Goal: Find specific page/section: Find specific page/section

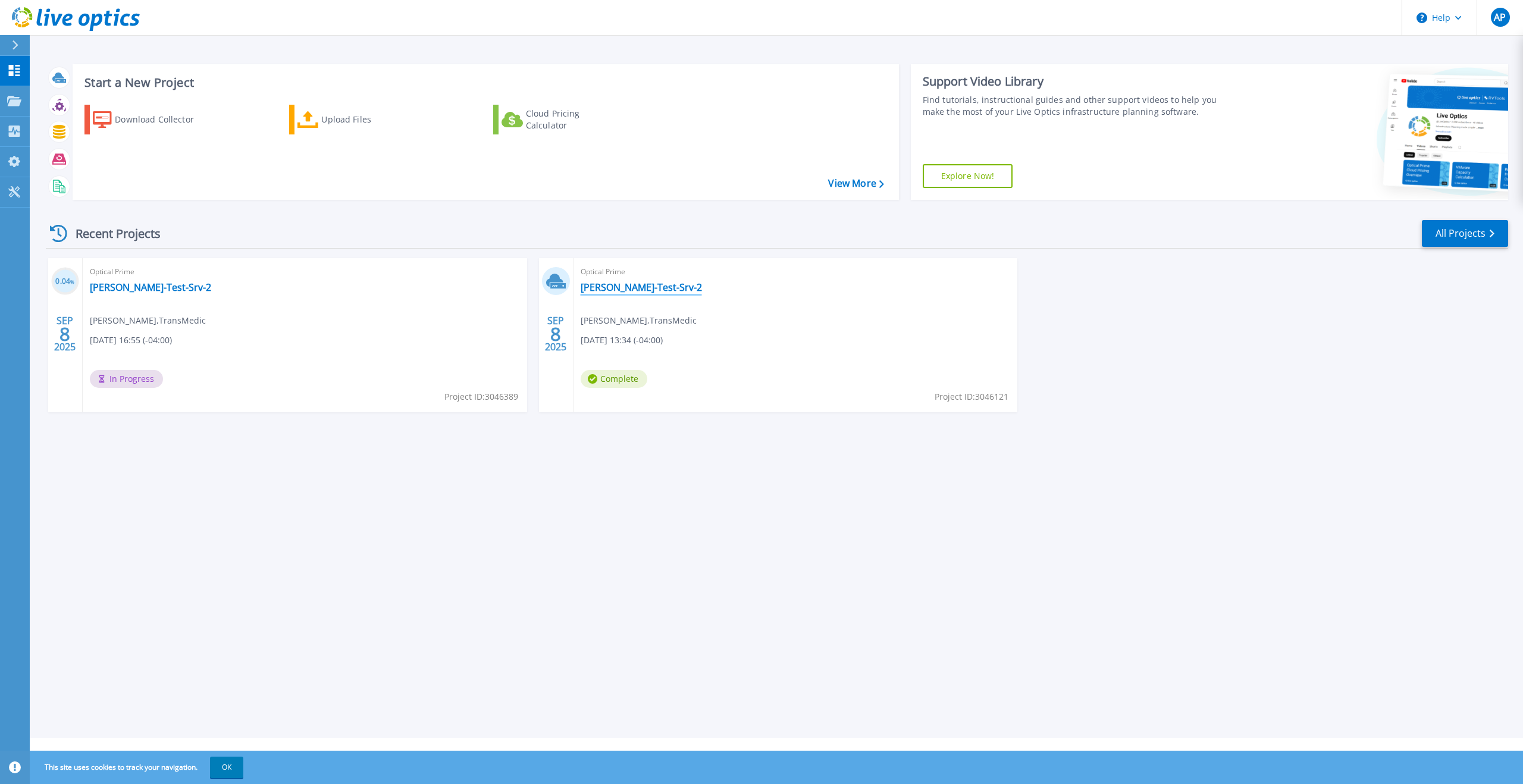
click at [624, 290] on link "Tonys-Test-Srv-2" at bounding box center [642, 287] width 122 height 12
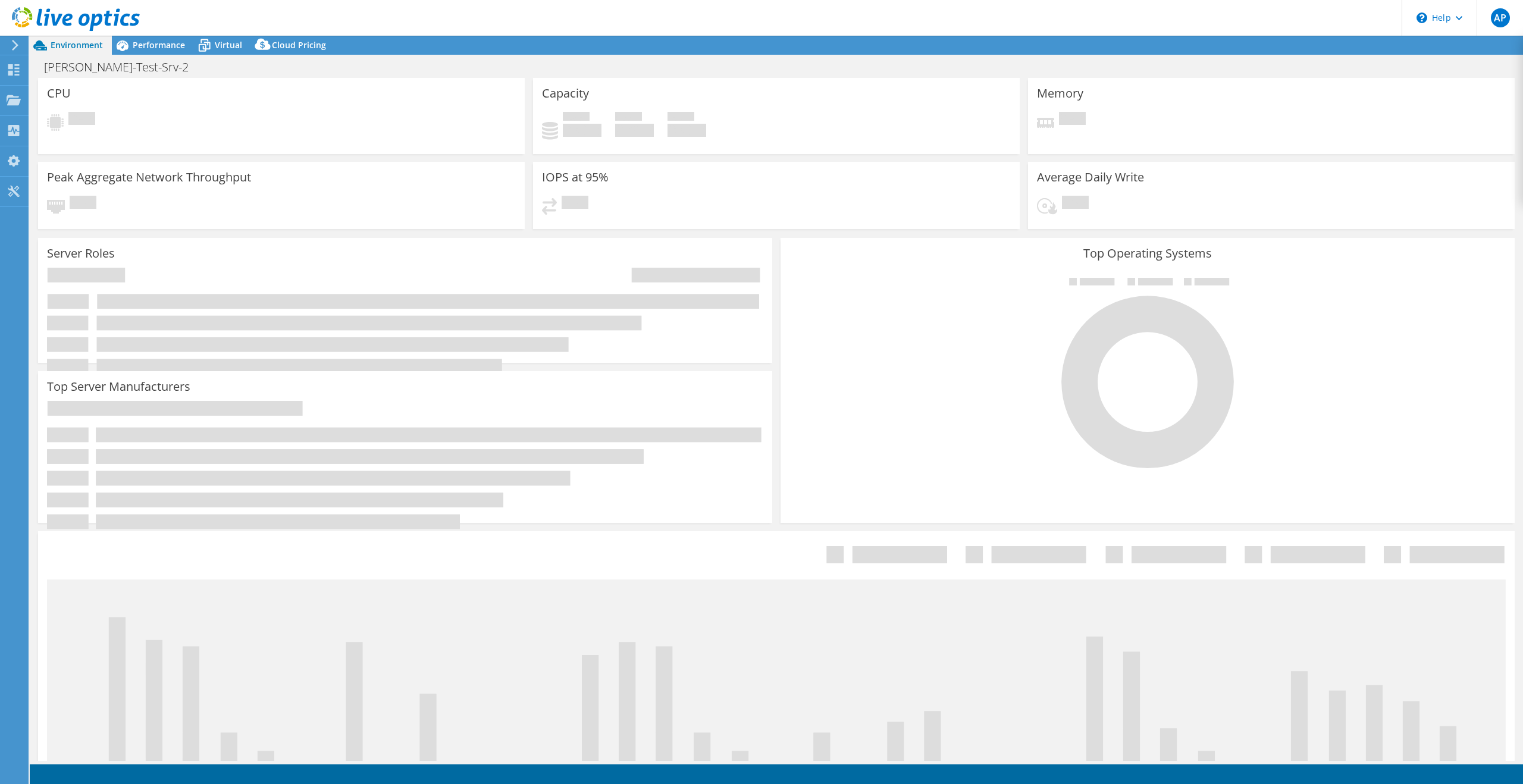
select select "USD"
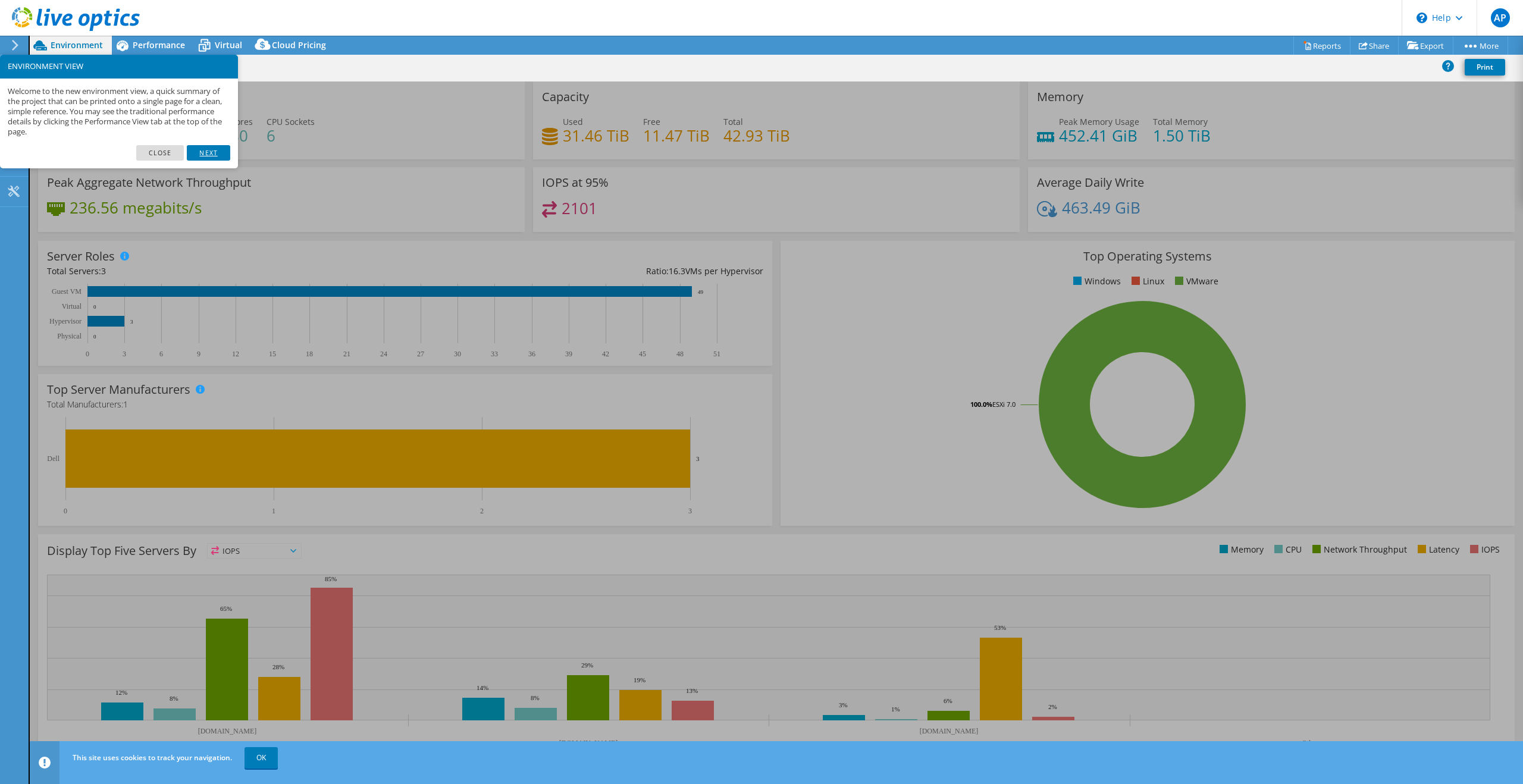
click at [207, 150] on link "Next" at bounding box center [208, 152] width 43 height 16
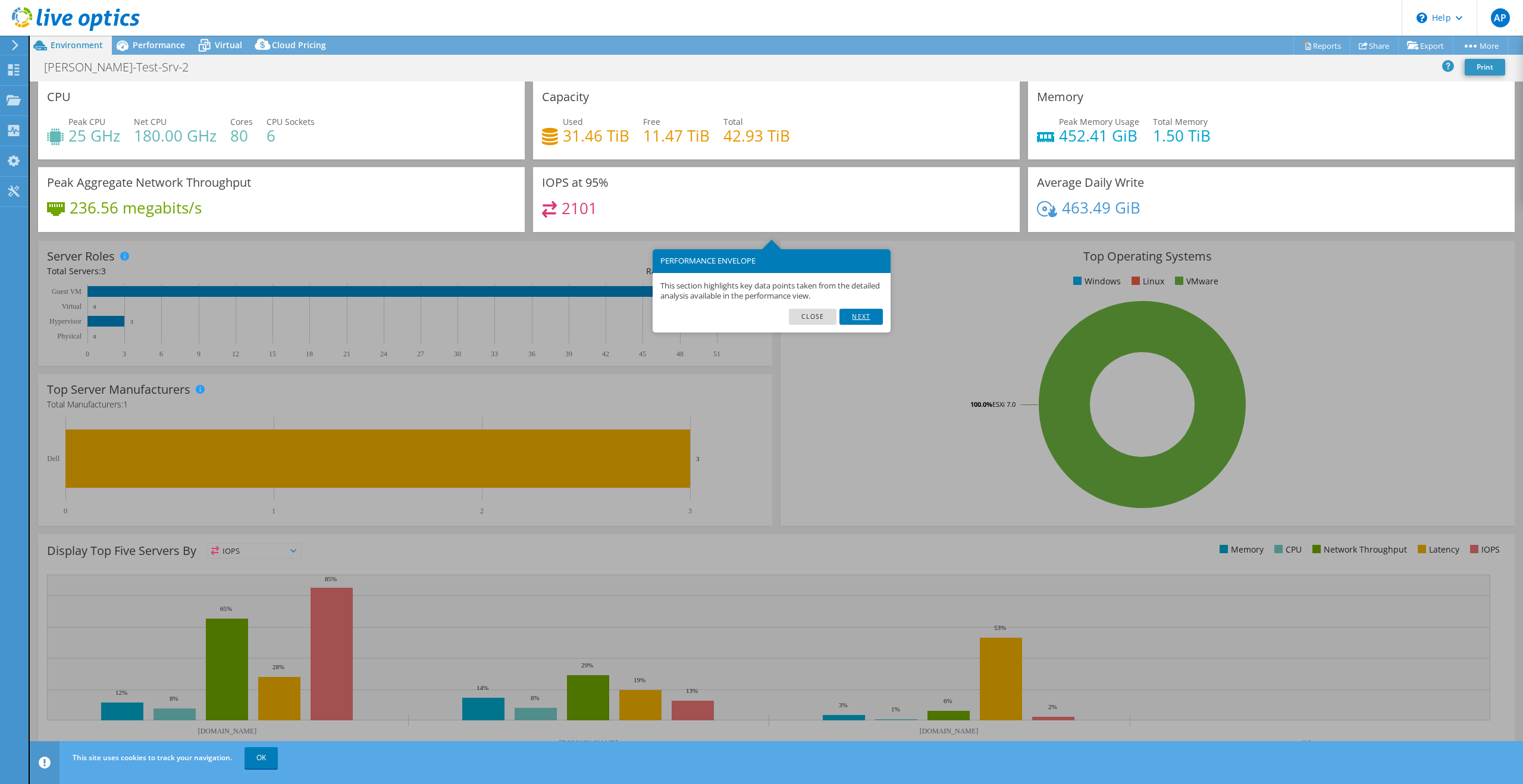
click at [865, 312] on link "Next" at bounding box center [860, 316] width 43 height 16
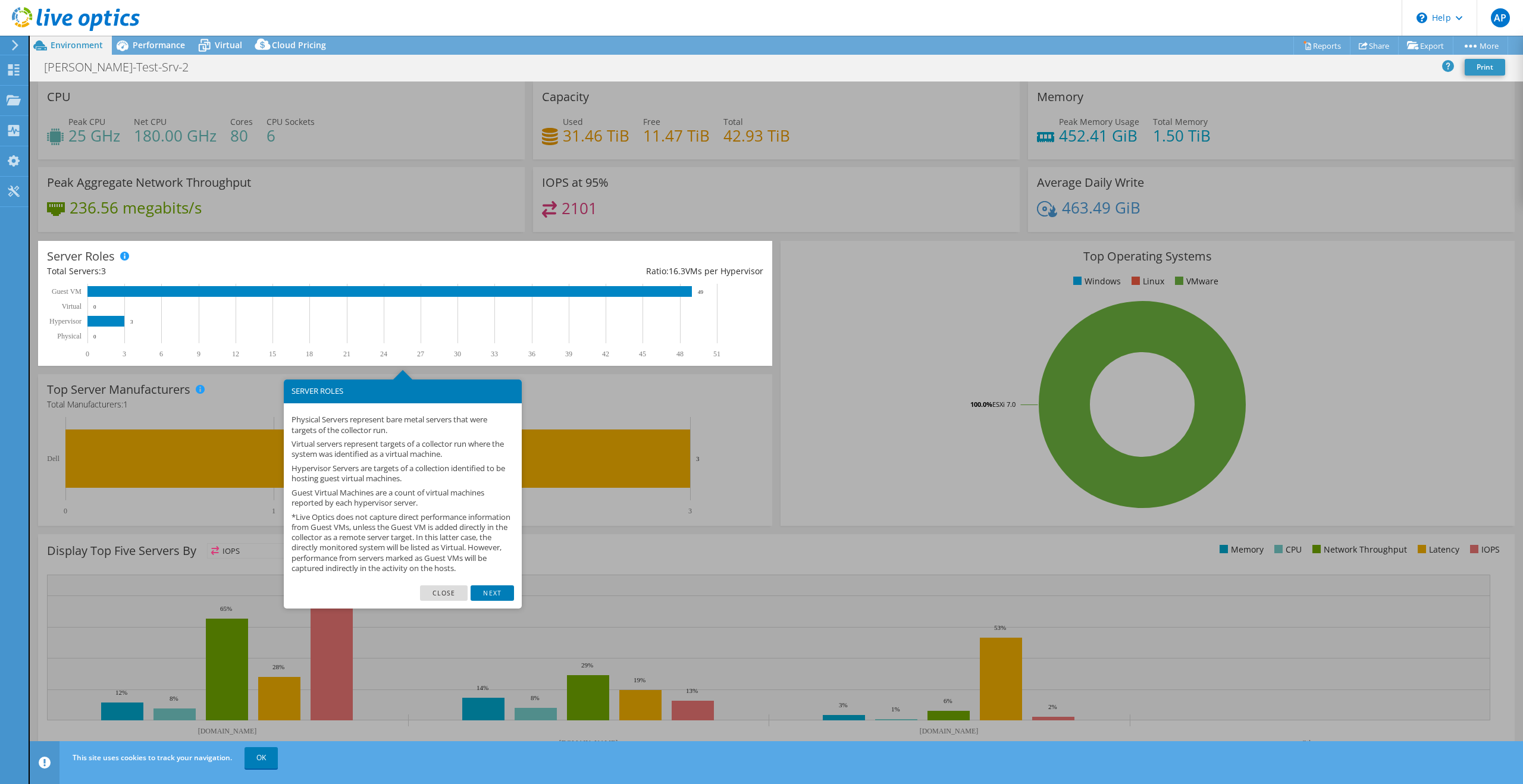
click at [505, 601] on link "Next" at bounding box center [492, 592] width 43 height 16
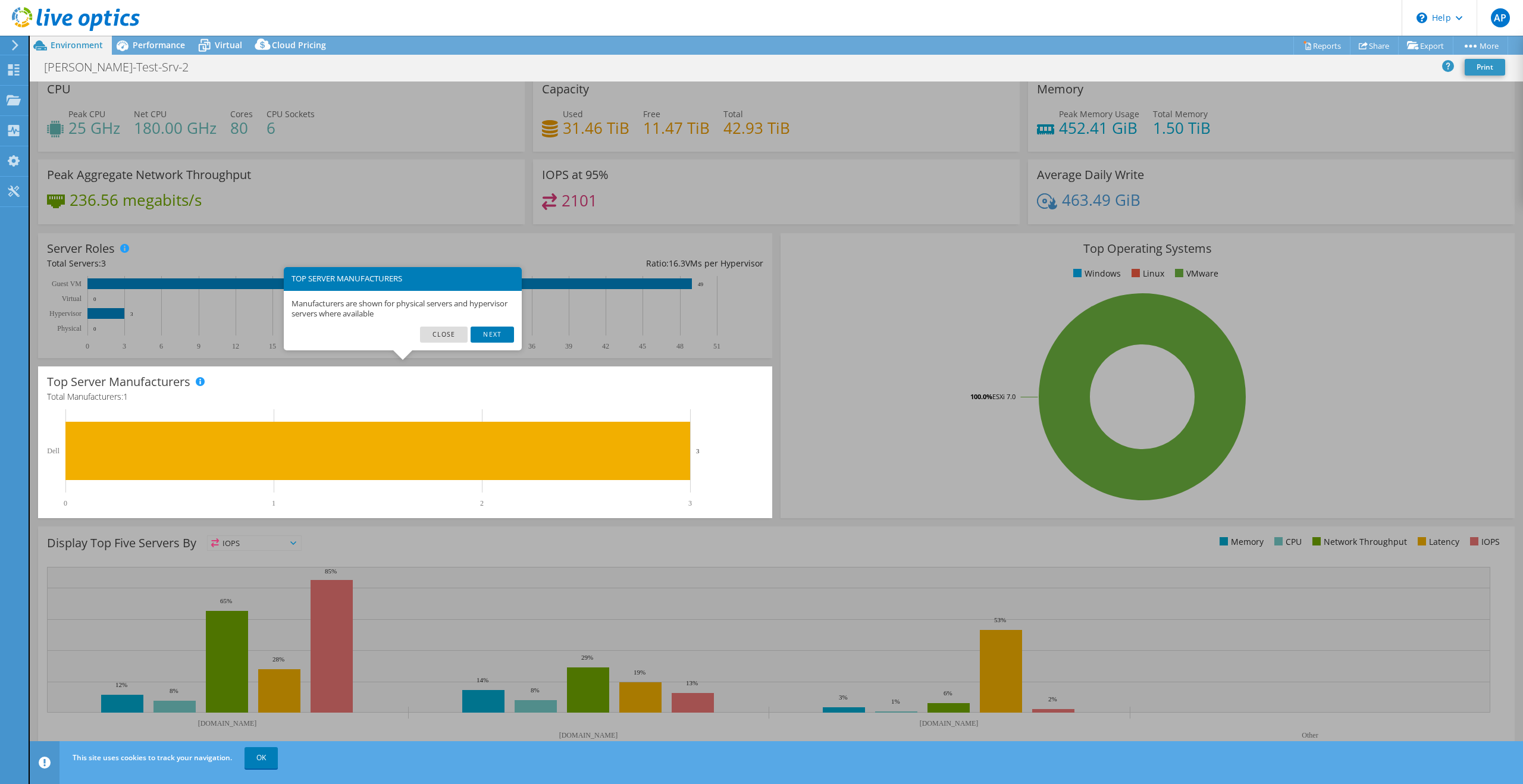
scroll to position [9, 0]
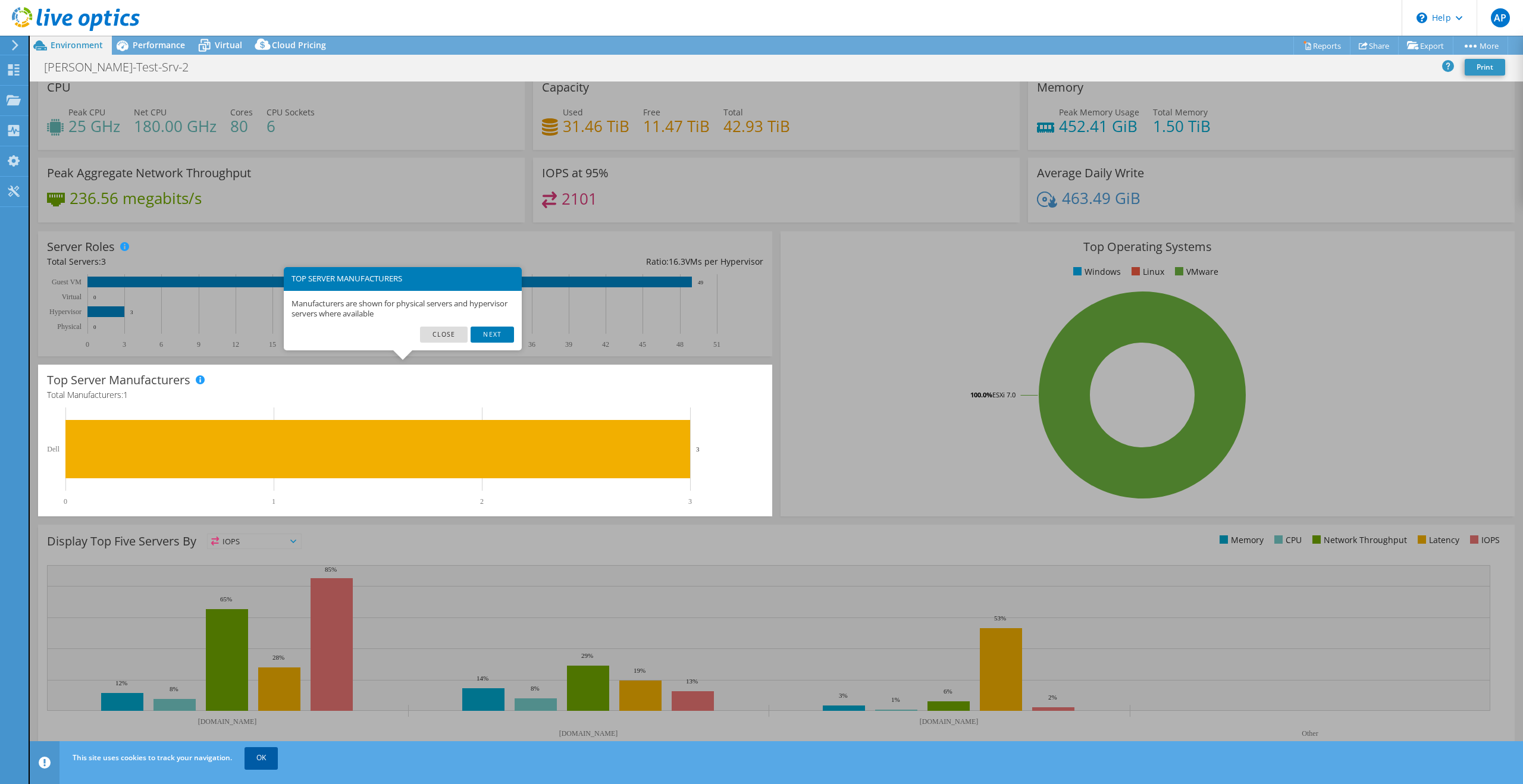
click at [263, 757] on link "OK" at bounding box center [261, 757] width 33 height 22
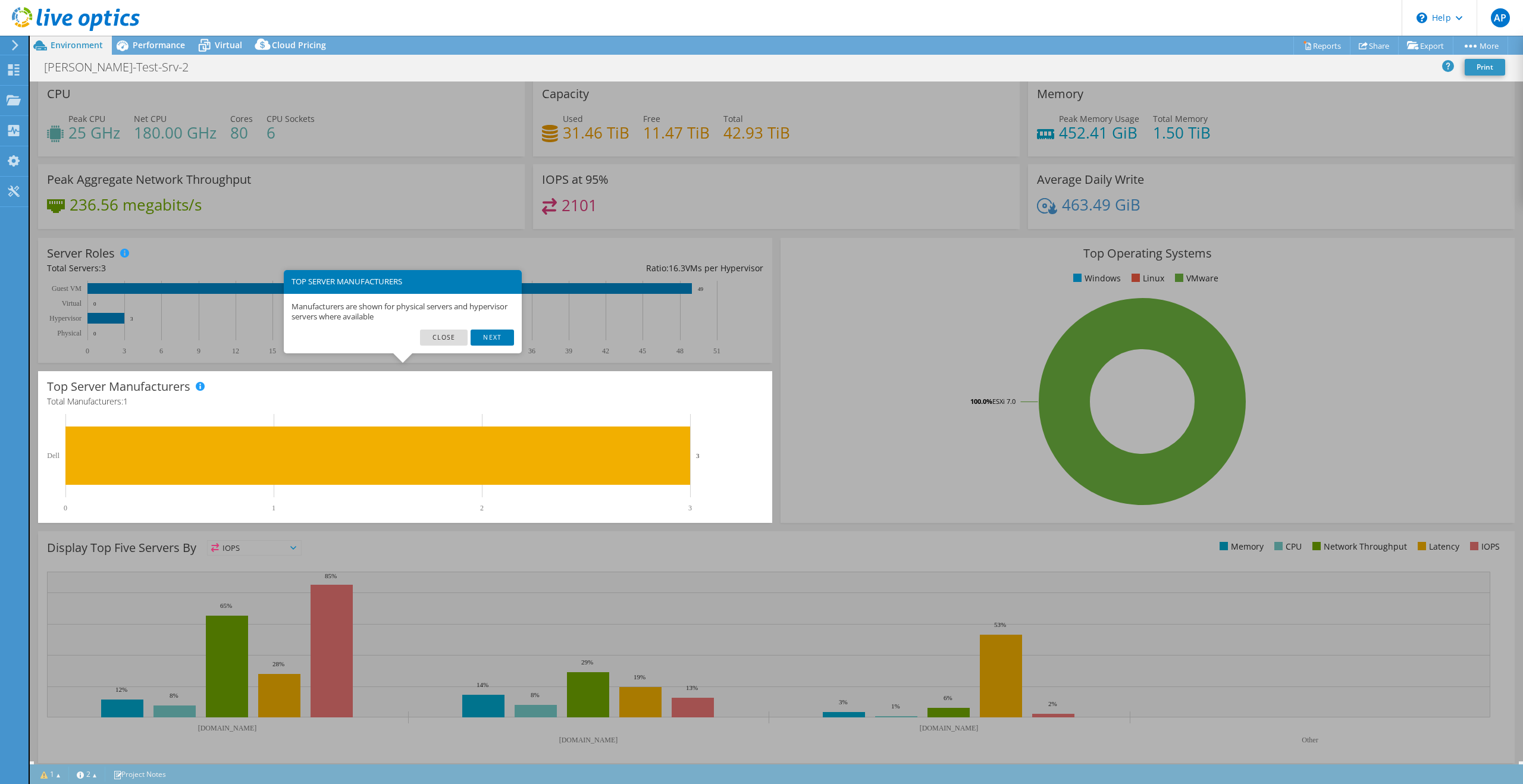
scroll to position [0, 0]
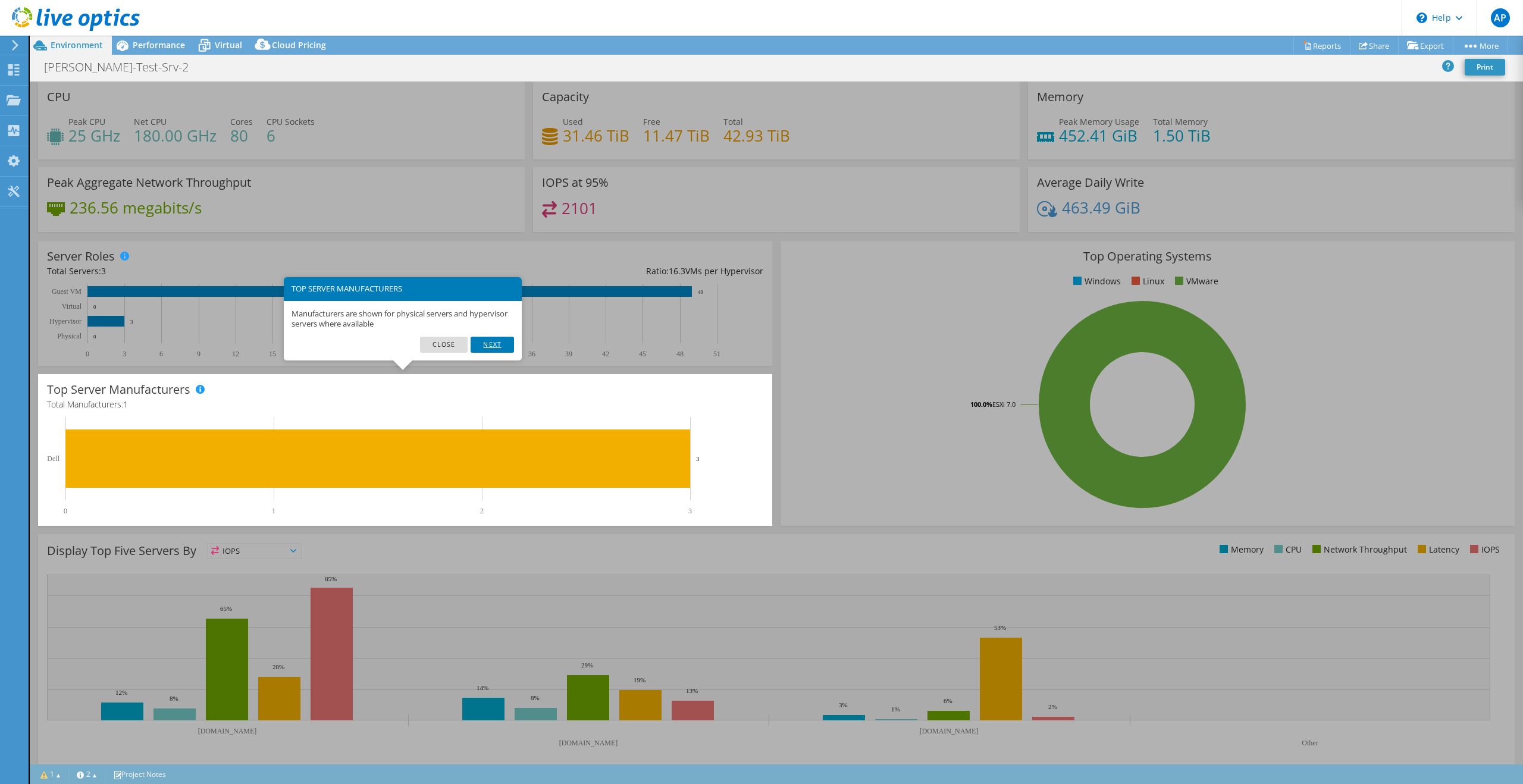
click at [499, 344] on link "Next" at bounding box center [492, 344] width 43 height 16
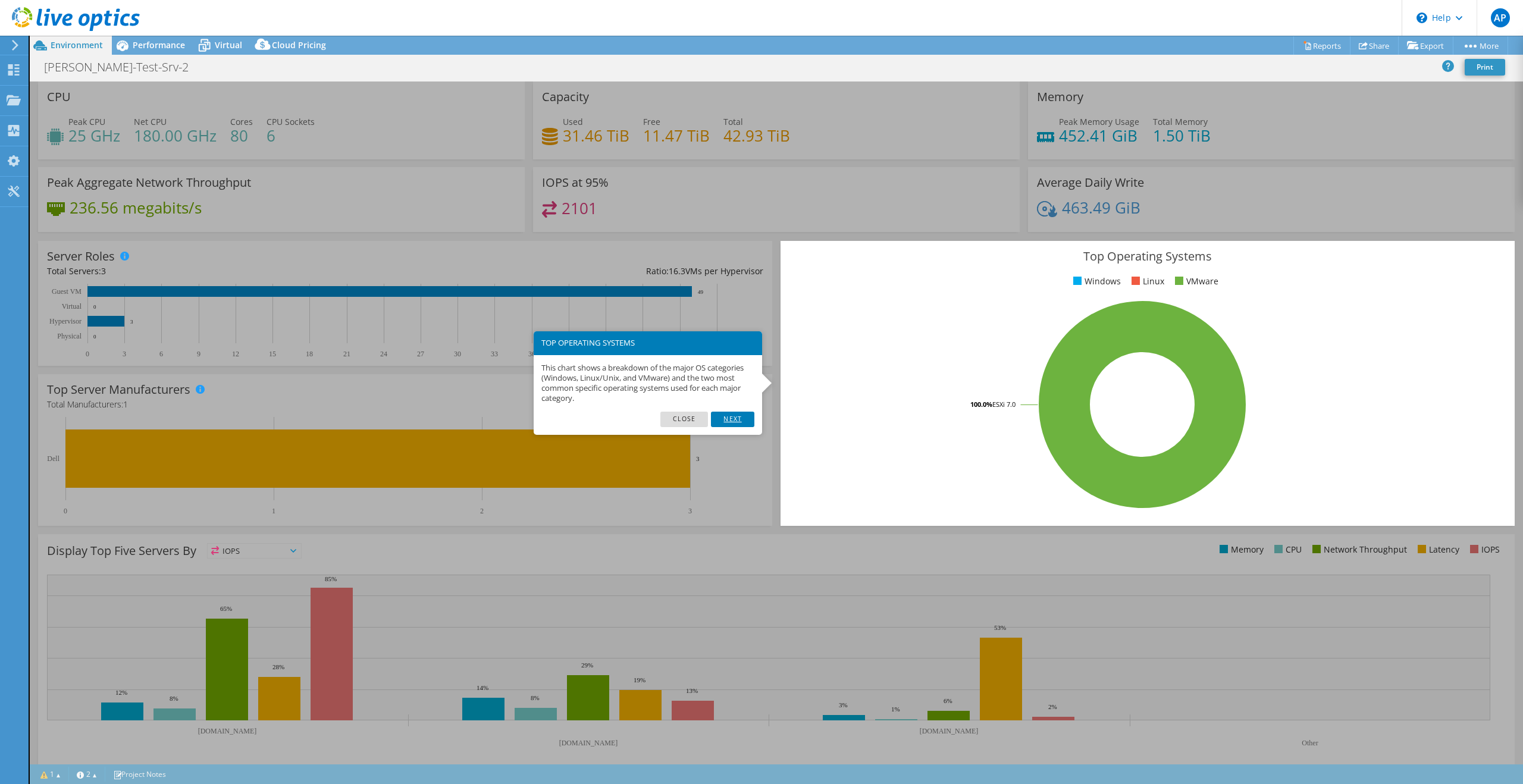
click at [741, 422] on link "Next" at bounding box center [732, 419] width 43 height 16
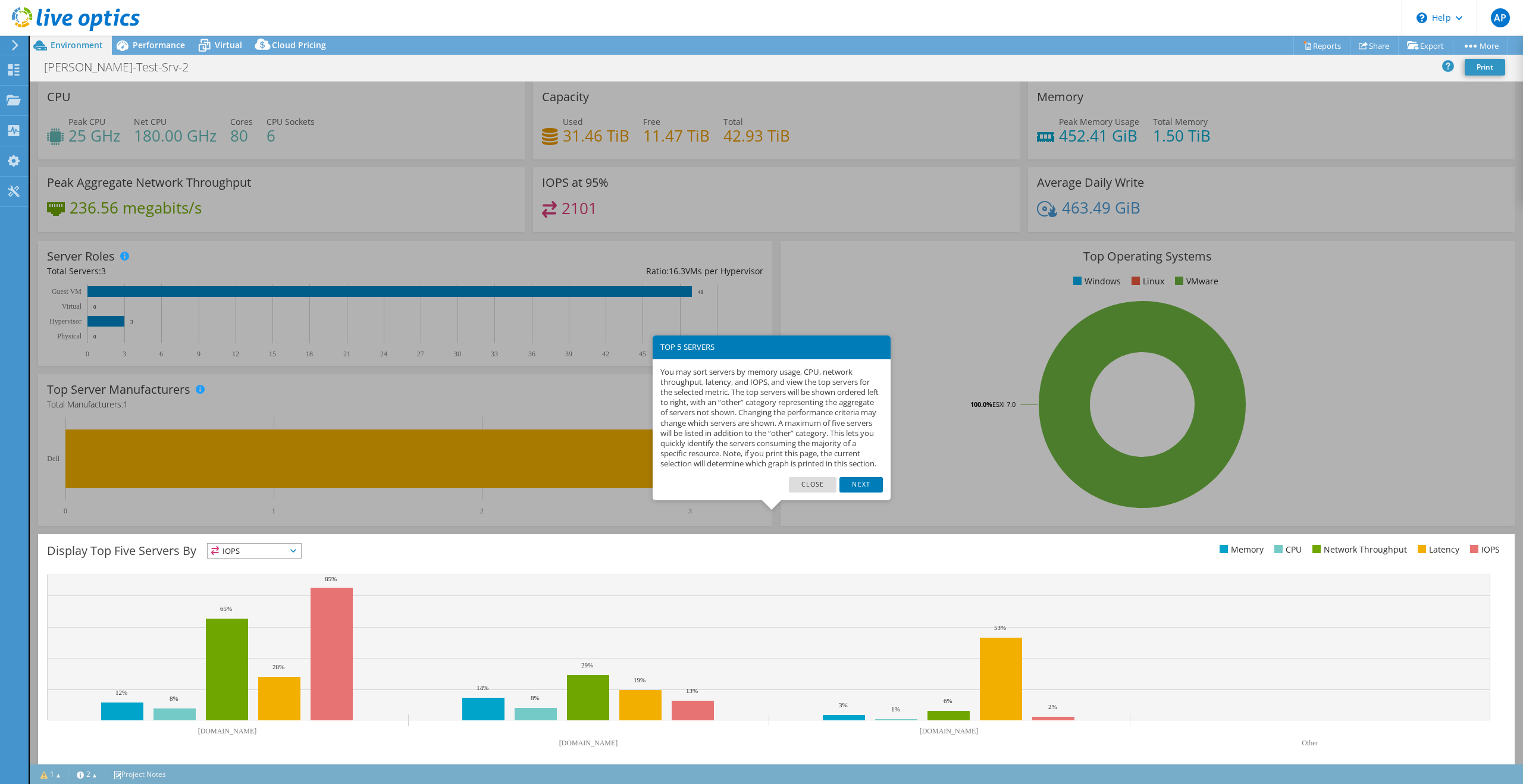
scroll to position [9, 0]
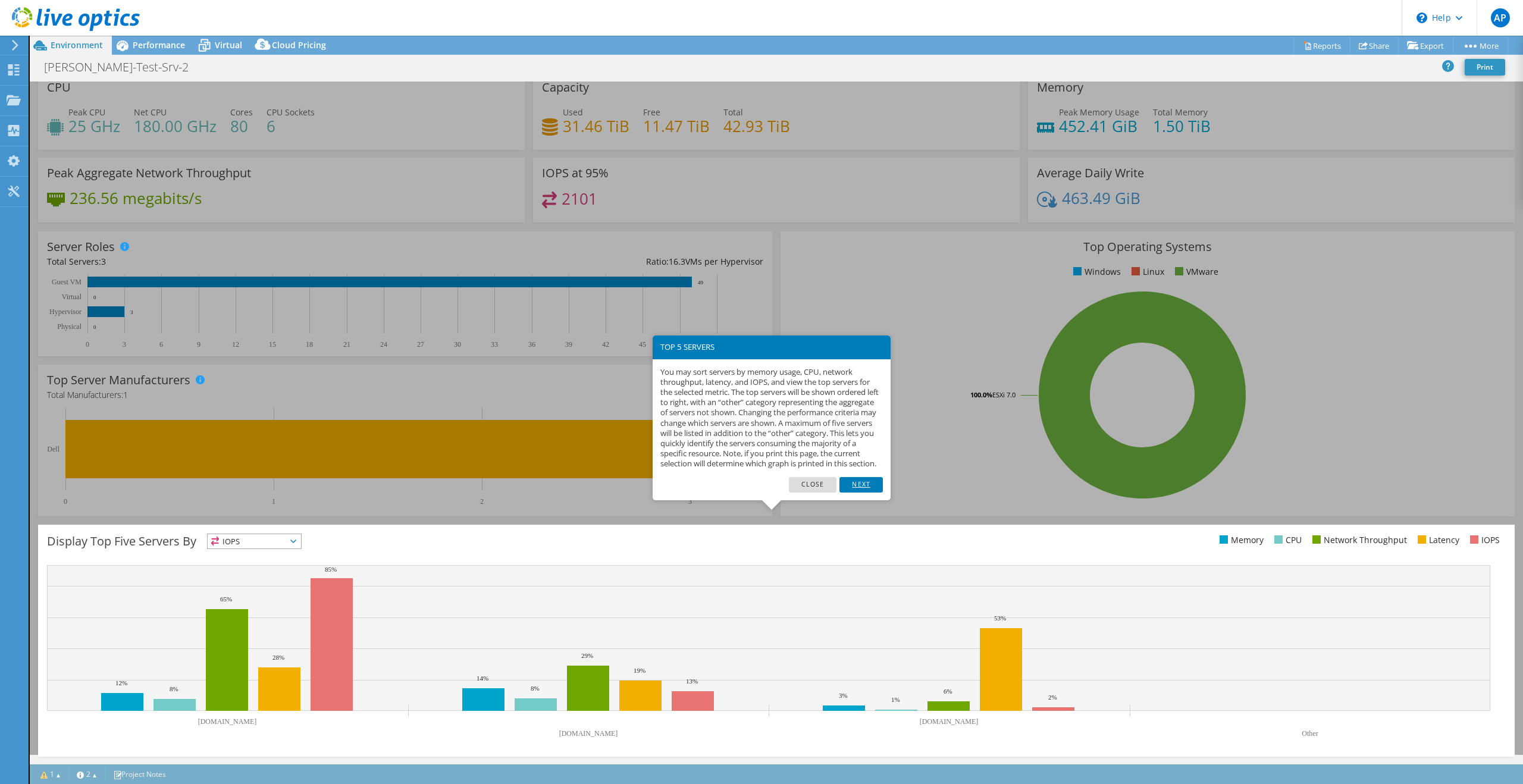
click at [876, 492] on link "Next" at bounding box center [860, 484] width 43 height 16
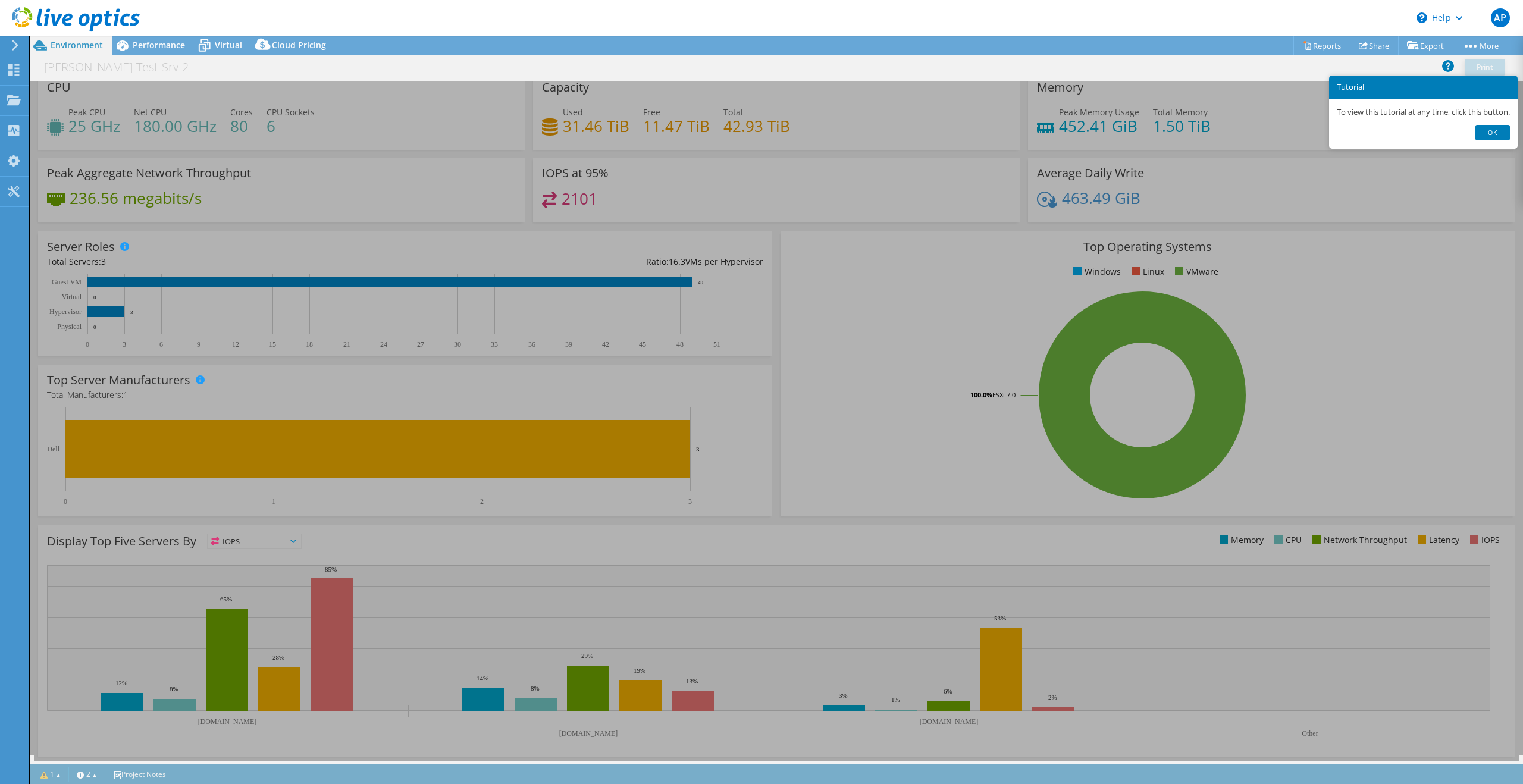
click at [1495, 130] on link "Ok" at bounding box center [1492, 132] width 34 height 16
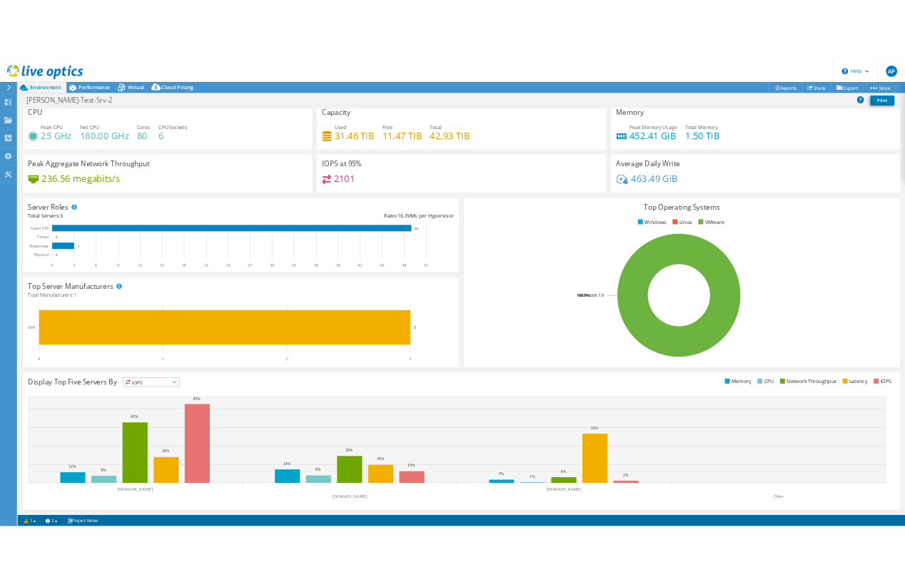
scroll to position [0, 0]
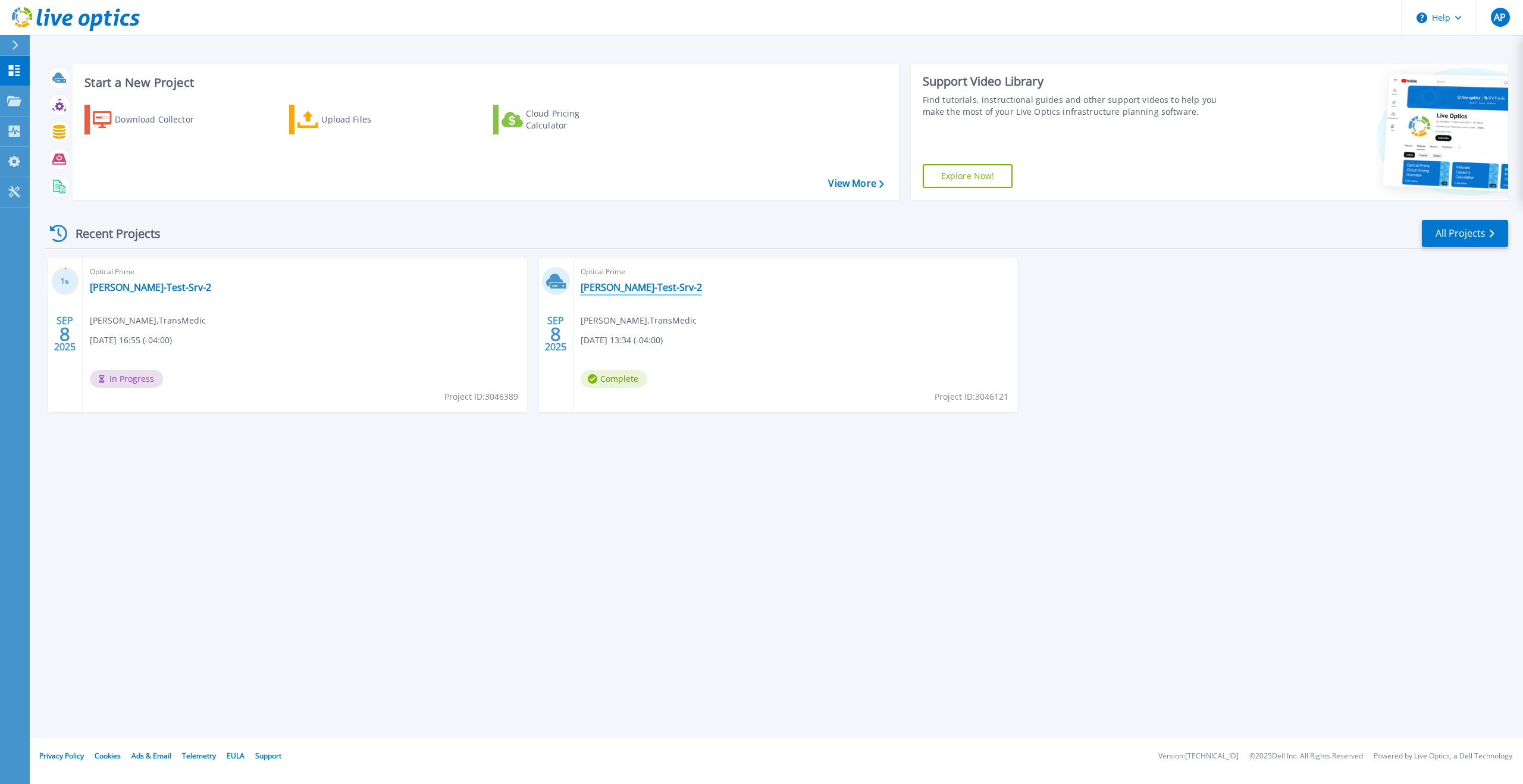
click at [621, 290] on link "Tonys-Test-Srv-2" at bounding box center [642, 287] width 122 height 12
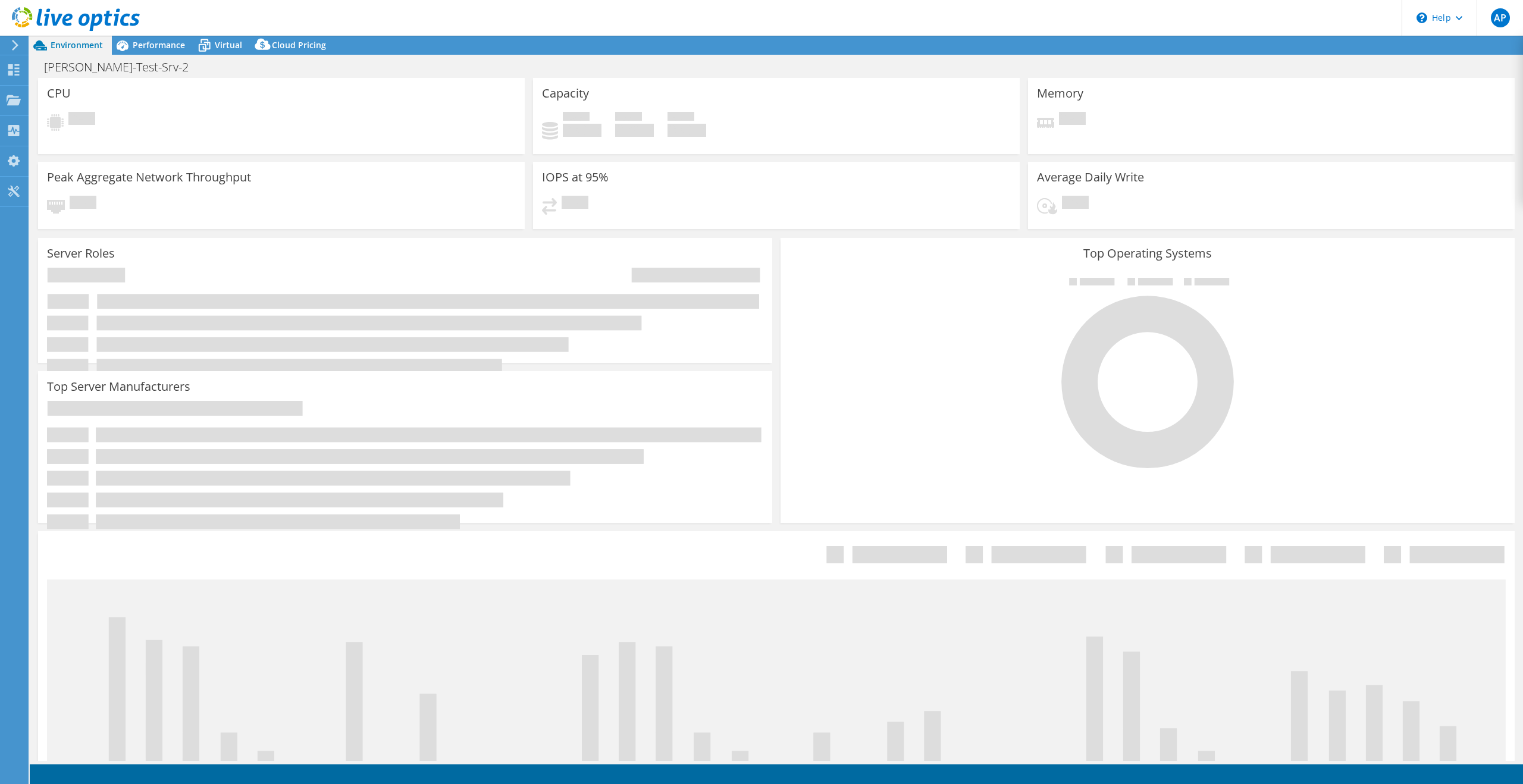
select select "USD"
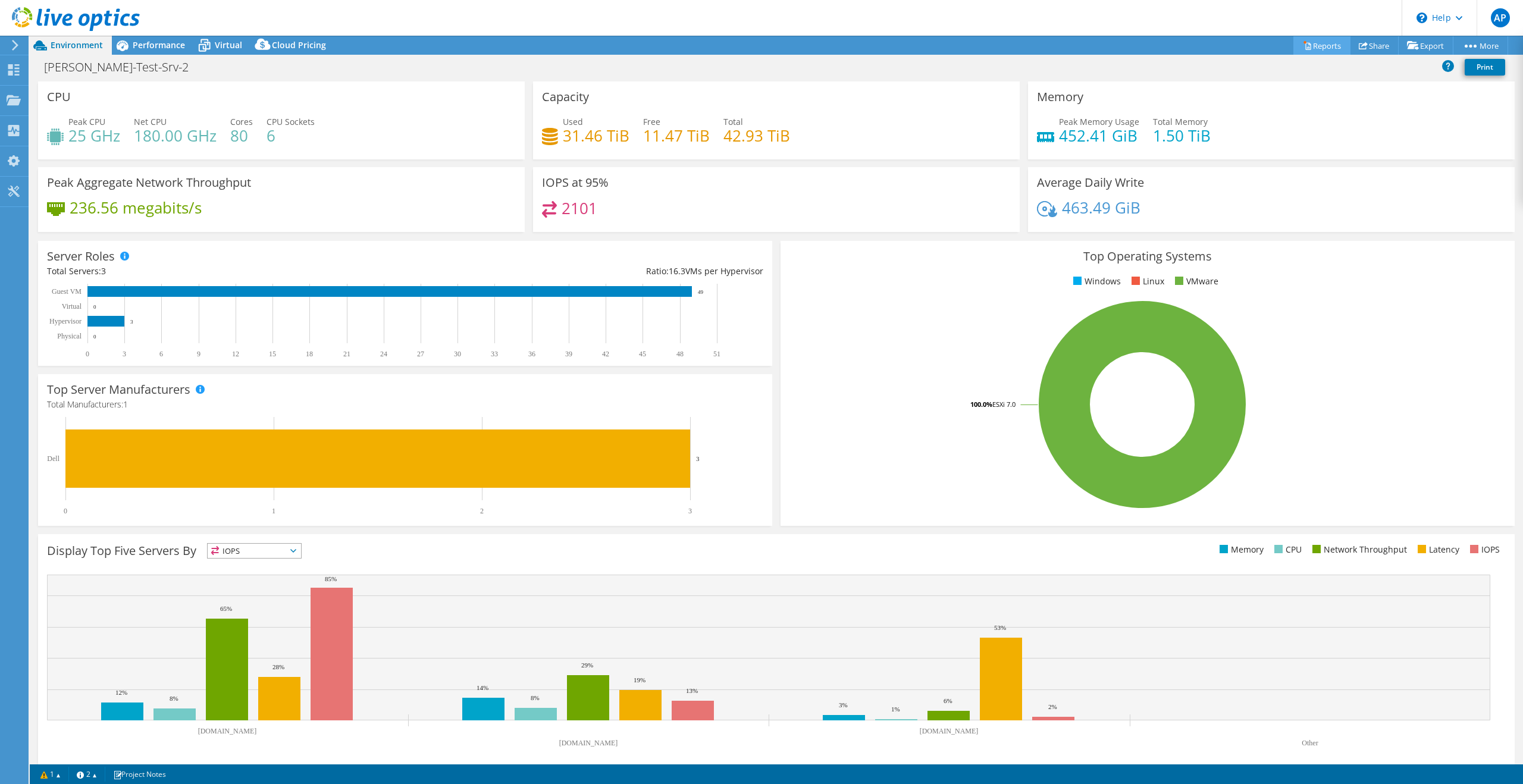
click at [1311, 47] on link "Reports" at bounding box center [1322, 46] width 58 height 18
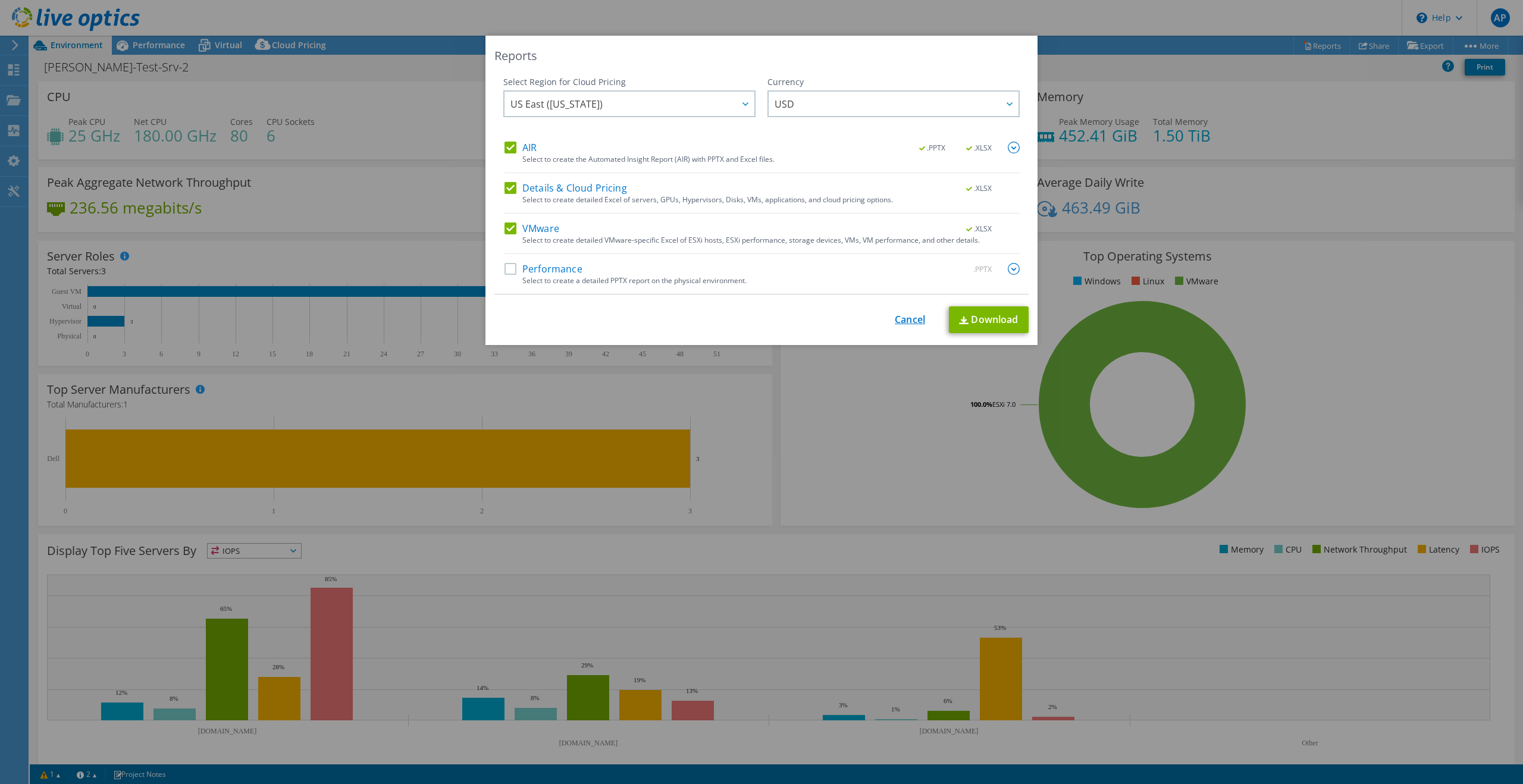
click at [903, 325] on link "Cancel" at bounding box center [909, 320] width 30 height 12
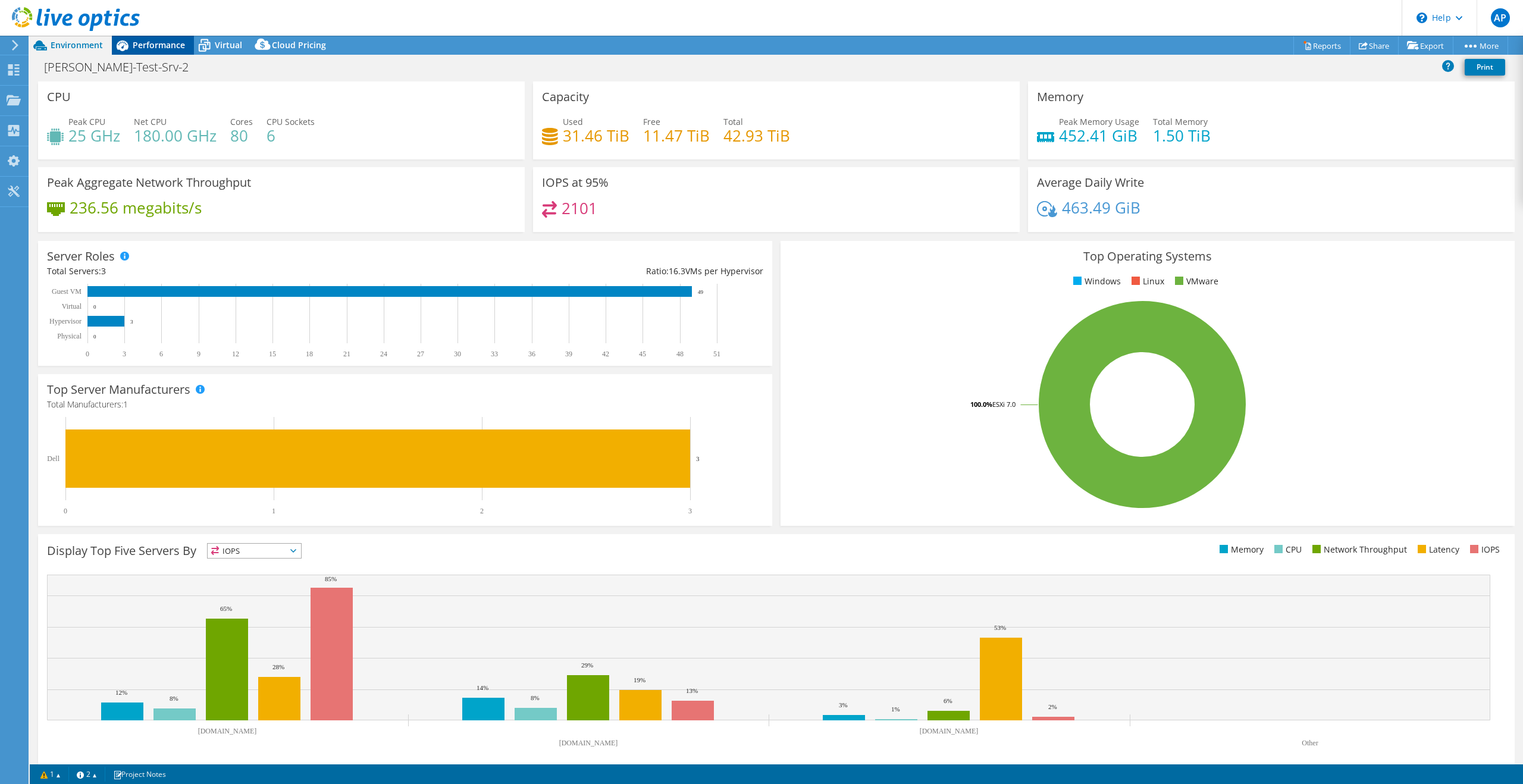
click at [158, 48] on span "Performance" at bounding box center [158, 45] width 53 height 12
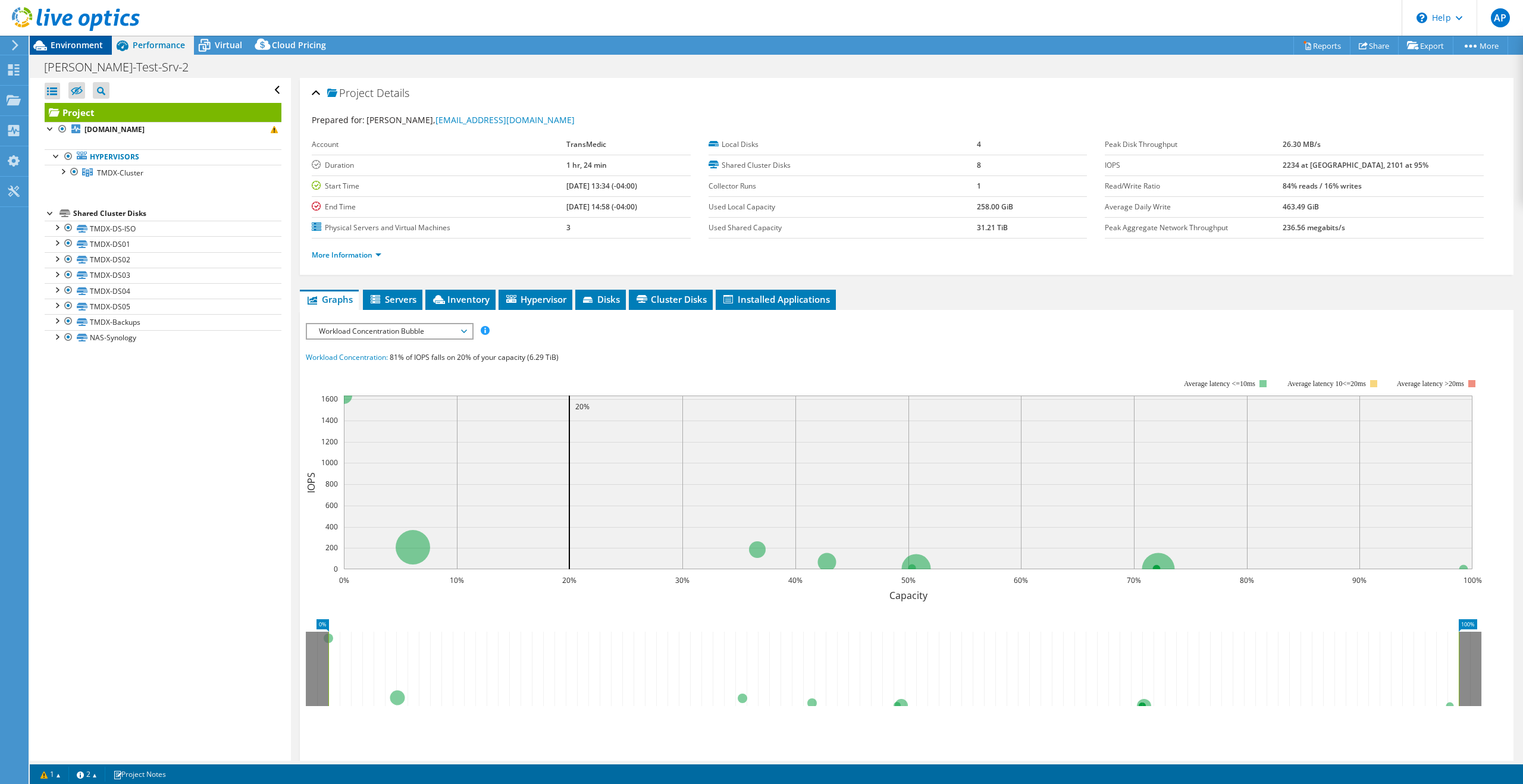
click at [78, 47] on span "Environment" at bounding box center [77, 45] width 53 height 12
